Goal: Task Accomplishment & Management: Complete application form

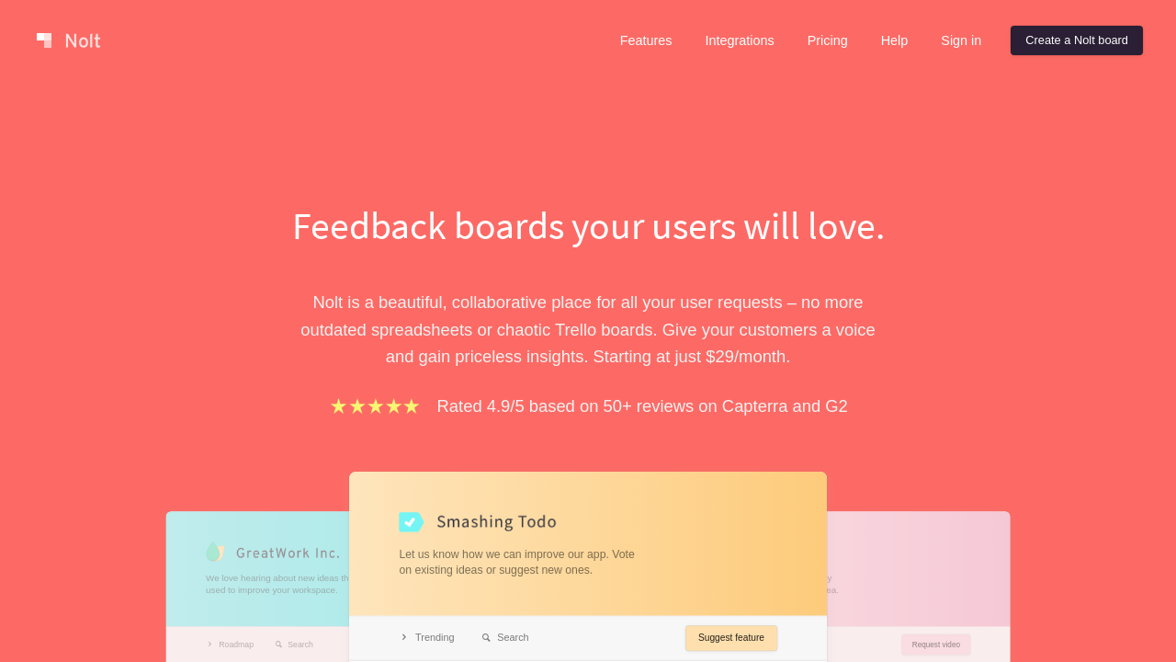
click at [1073, 40] on link "Create a Nolt board" at bounding box center [1077, 40] width 132 height 29
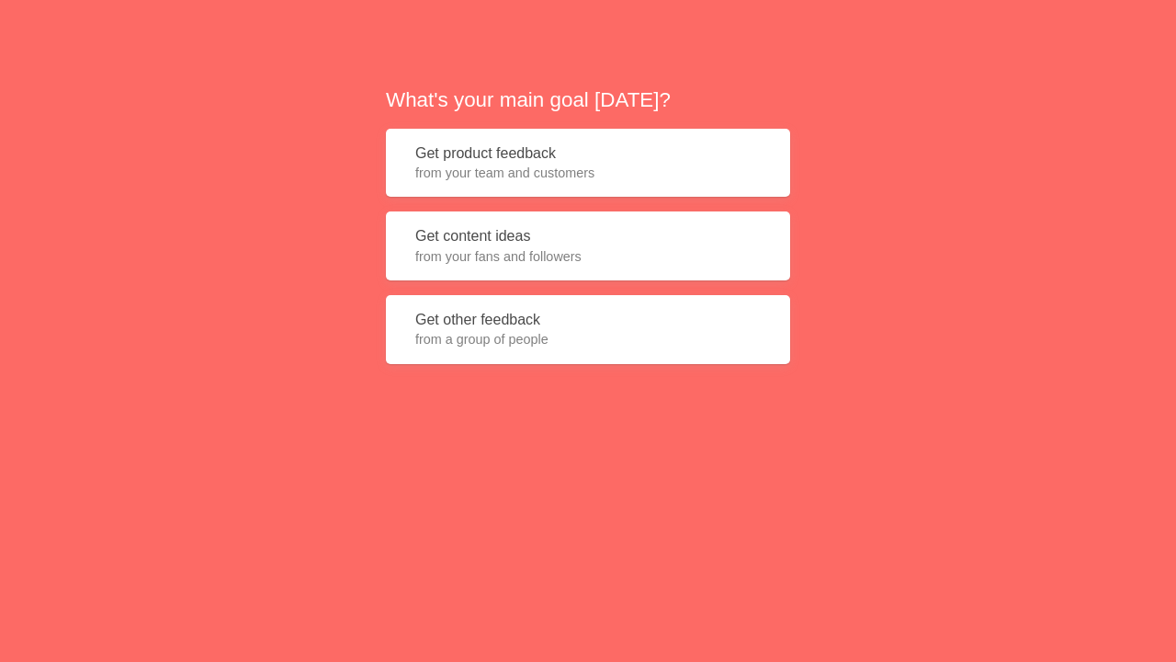
click at [588, 163] on button "Get product feedback from your team and customers" at bounding box center [588, 163] width 404 height 69
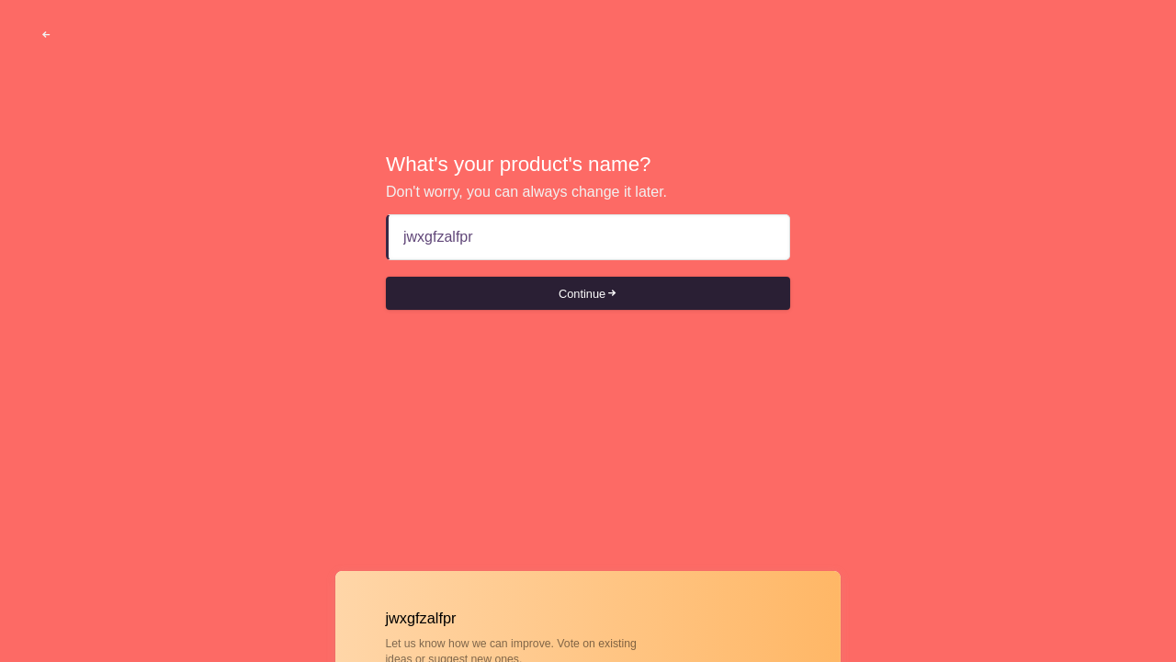
click at [588, 293] on button "Continue" at bounding box center [588, 293] width 404 height 33
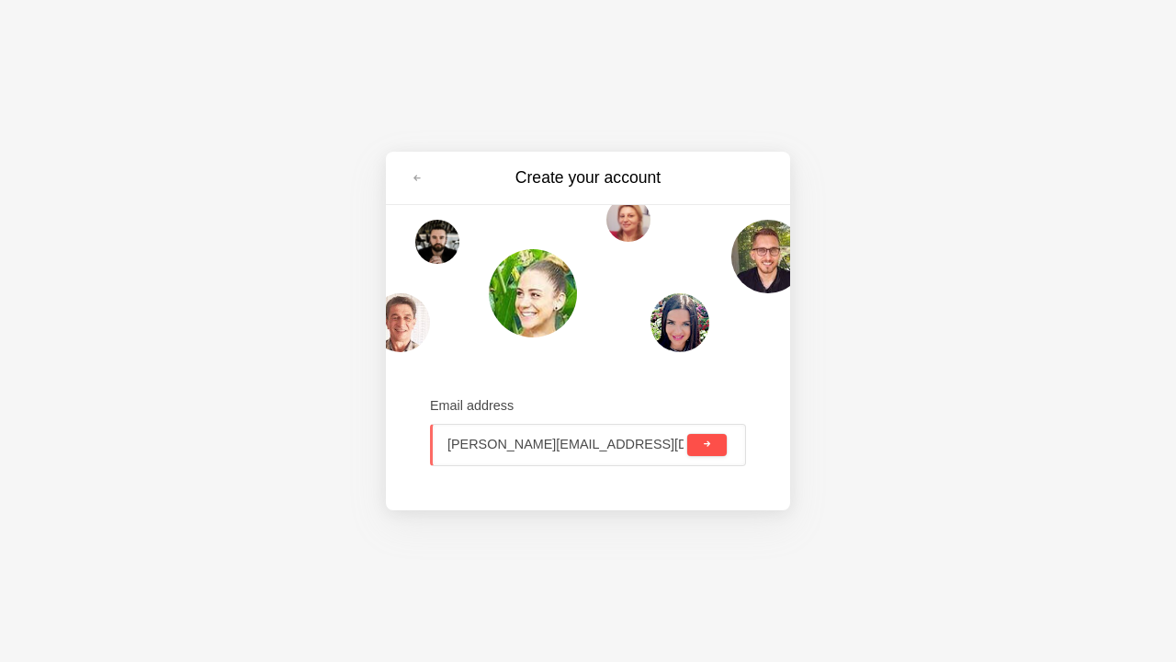
click at [707, 444] on span "submit" at bounding box center [707, 444] width 10 height 10
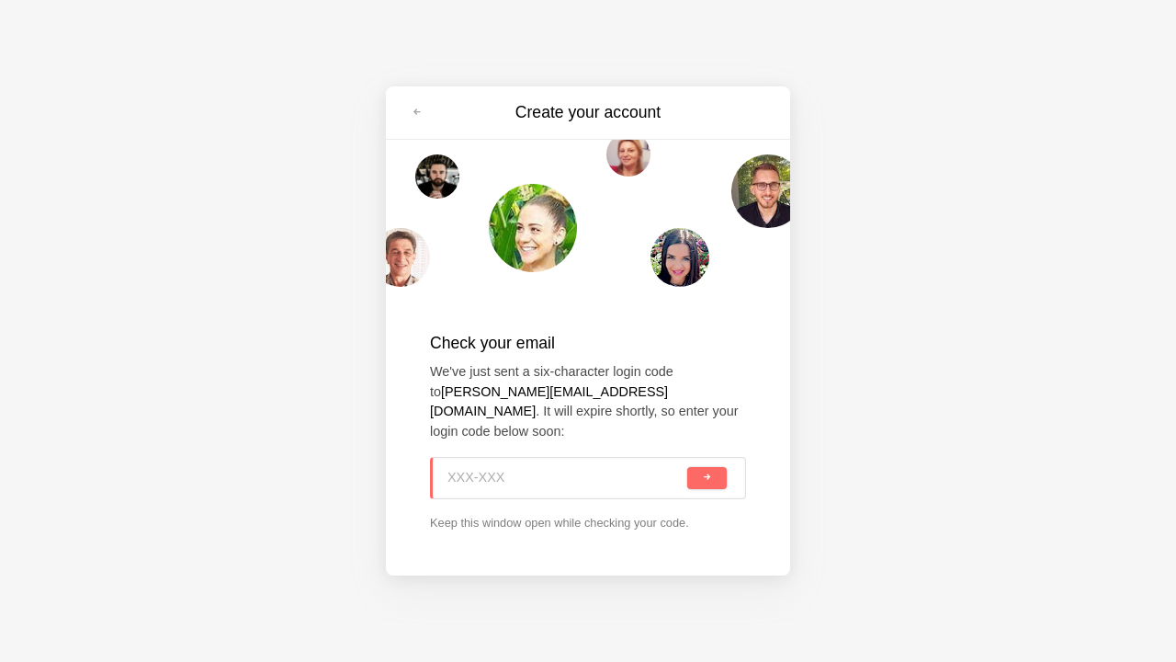
type input "8VZ-GMP"
click at [707, 472] on span "submit" at bounding box center [707, 477] width 10 height 10
